Goal: Information Seeking & Learning: Learn about a topic

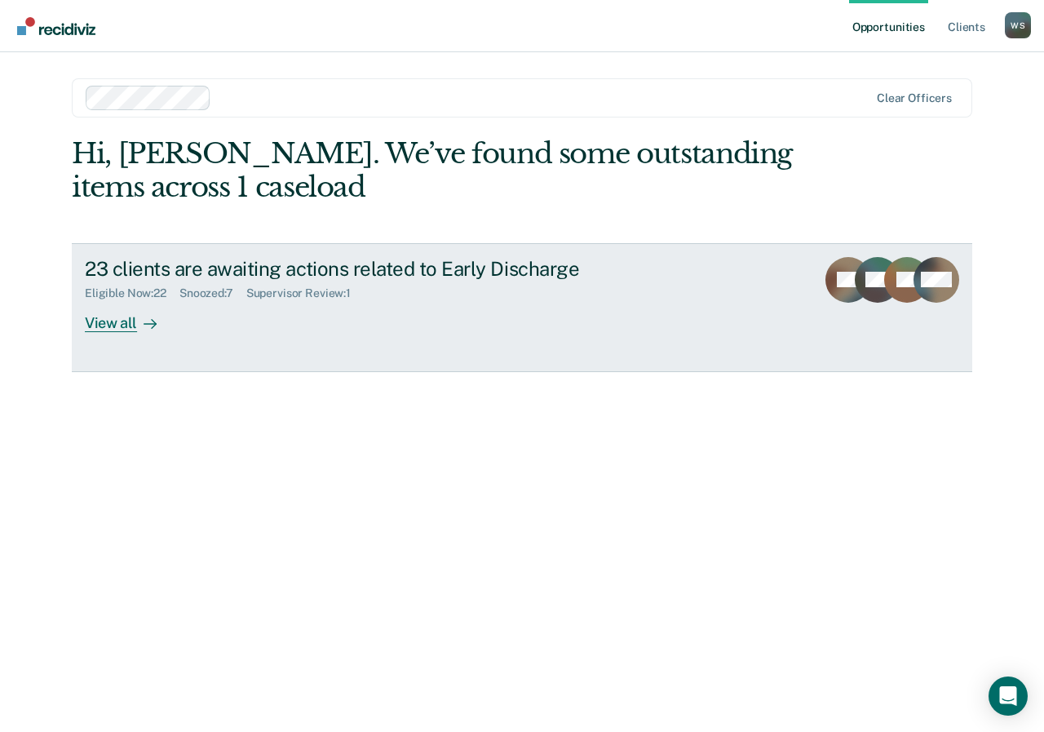
click at [133, 322] on div "View all" at bounding box center [130, 316] width 91 height 32
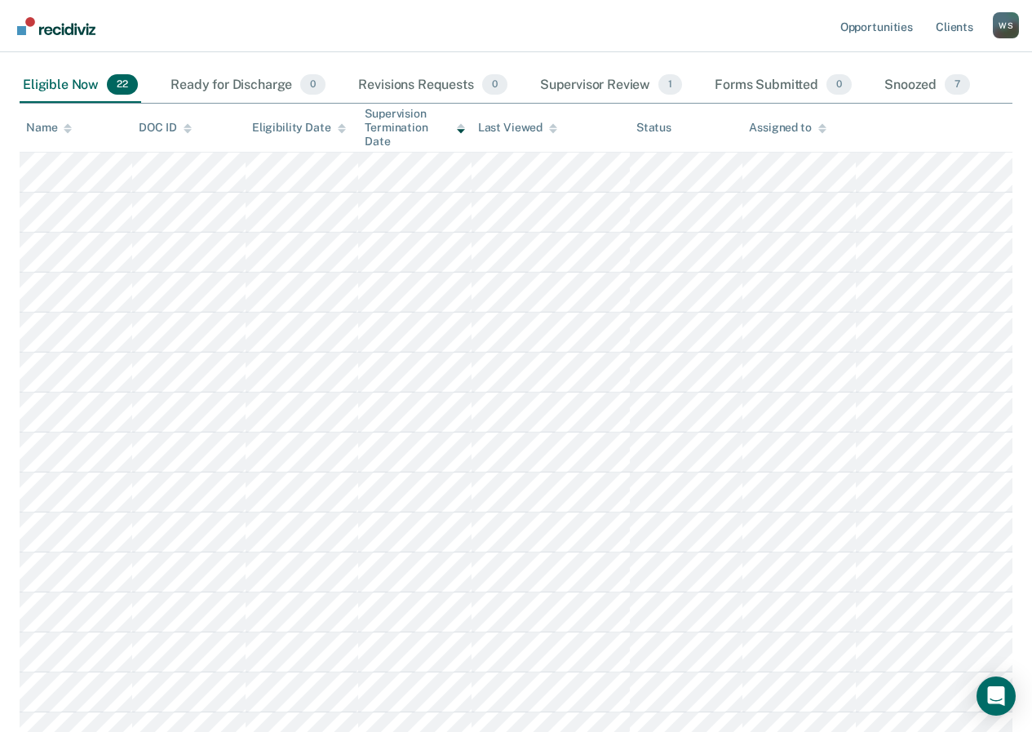
scroll to position [326, 0]
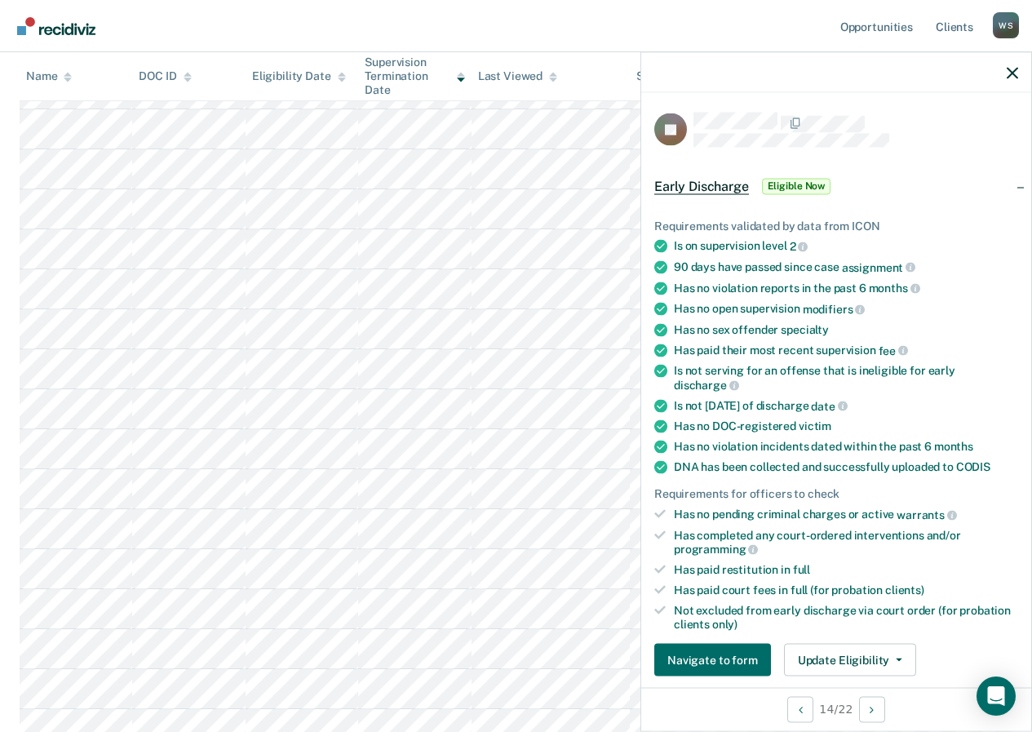
click at [626, 91] on th "Last Viewed" at bounding box center [551, 76] width 158 height 48
click at [1012, 73] on icon "button" at bounding box center [1012, 72] width 11 height 11
click at [575, 64] on th "Last Viewed" at bounding box center [551, 76] width 158 height 48
